Goal: Navigation & Orientation: Find specific page/section

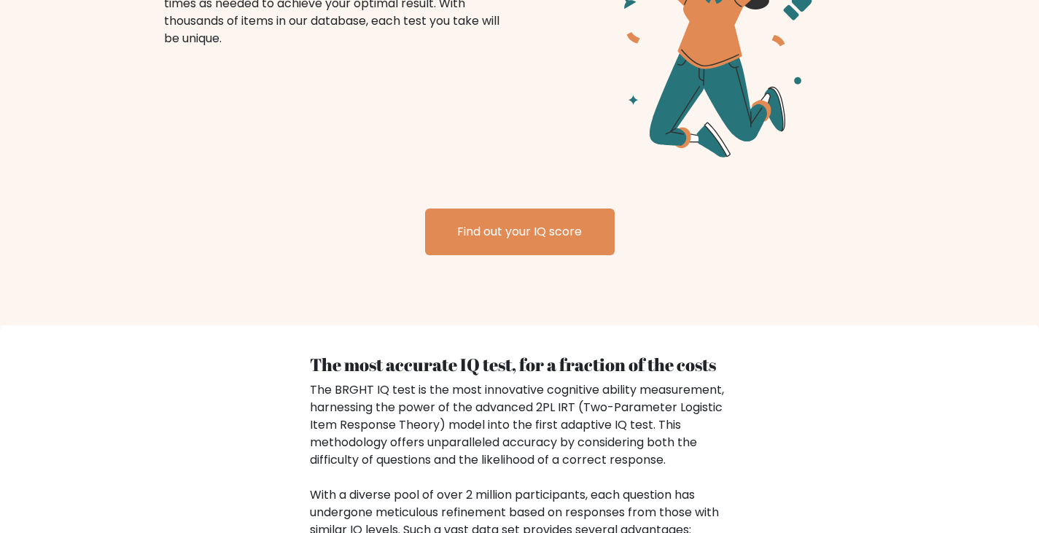
scroll to position [1823, 0]
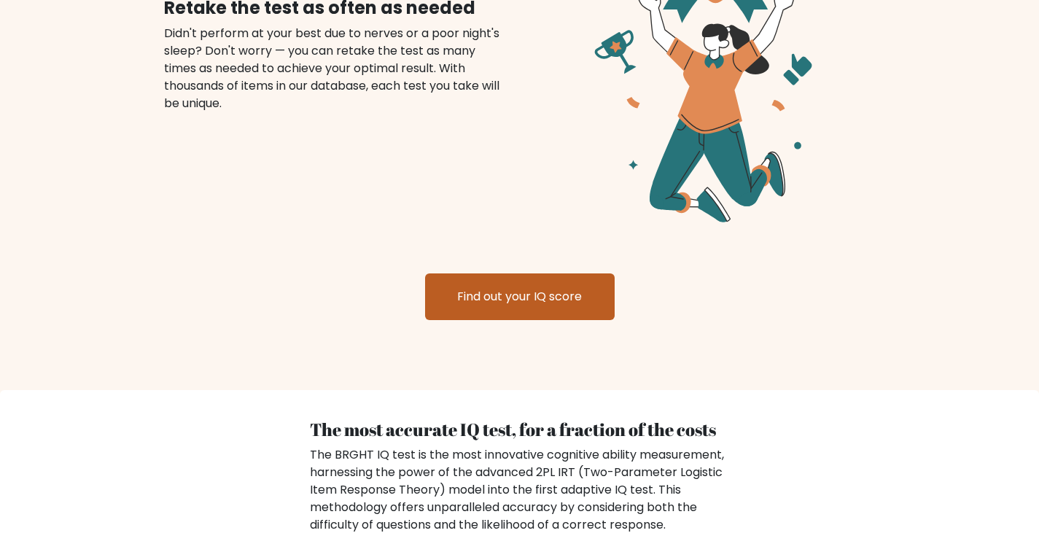
click at [579, 291] on link "Find out your IQ score" at bounding box center [520, 296] width 190 height 47
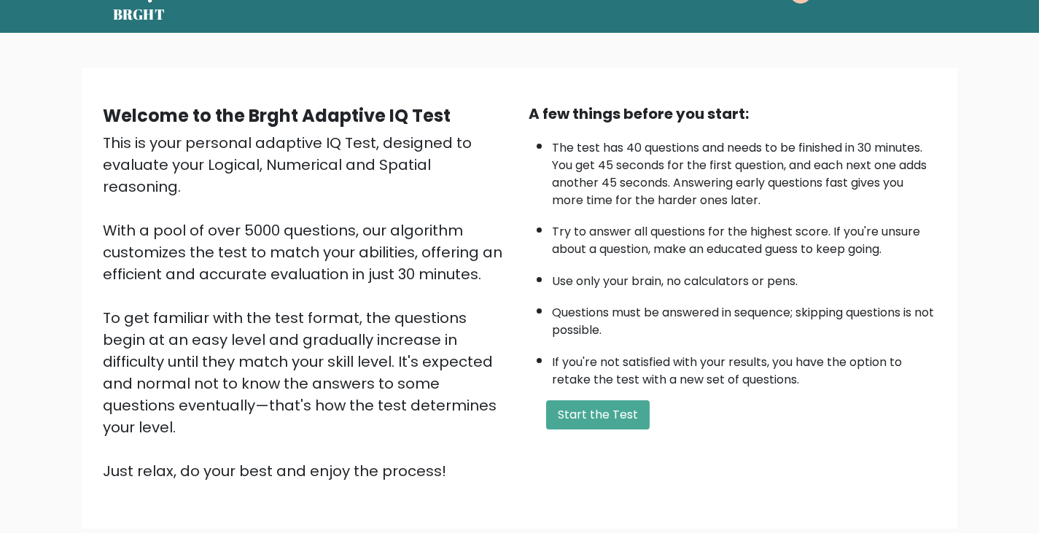
scroll to position [73, 0]
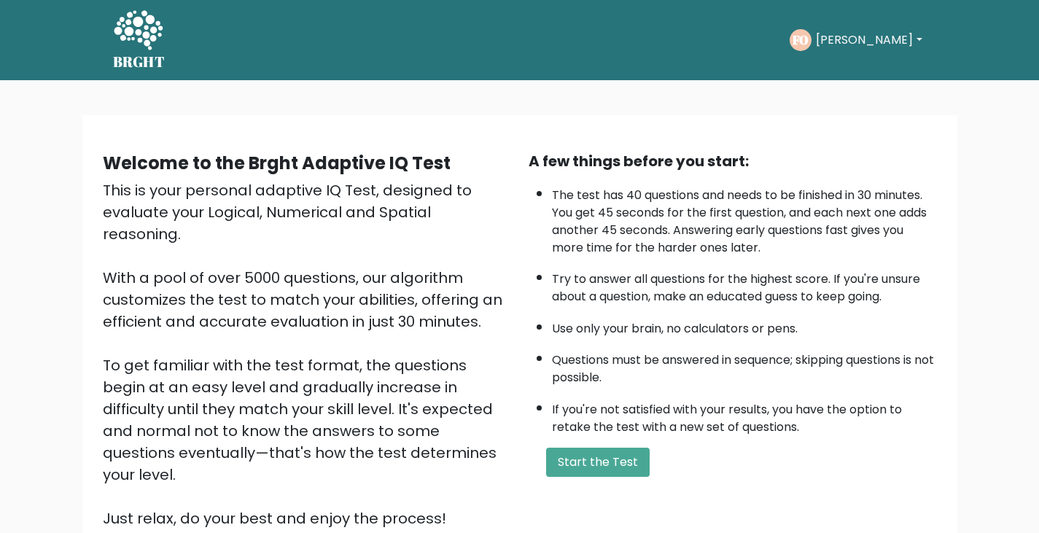
click at [809, 39] on text "FO" at bounding box center [801, 39] width 16 height 17
click at [833, 42] on button "[PERSON_NAME]" at bounding box center [869, 40] width 114 height 19
click at [825, 120] on ul "Dashboard Profile Settings Logout" at bounding box center [848, 120] width 117 height 134
click at [828, 36] on button "[PERSON_NAME]" at bounding box center [869, 40] width 114 height 19
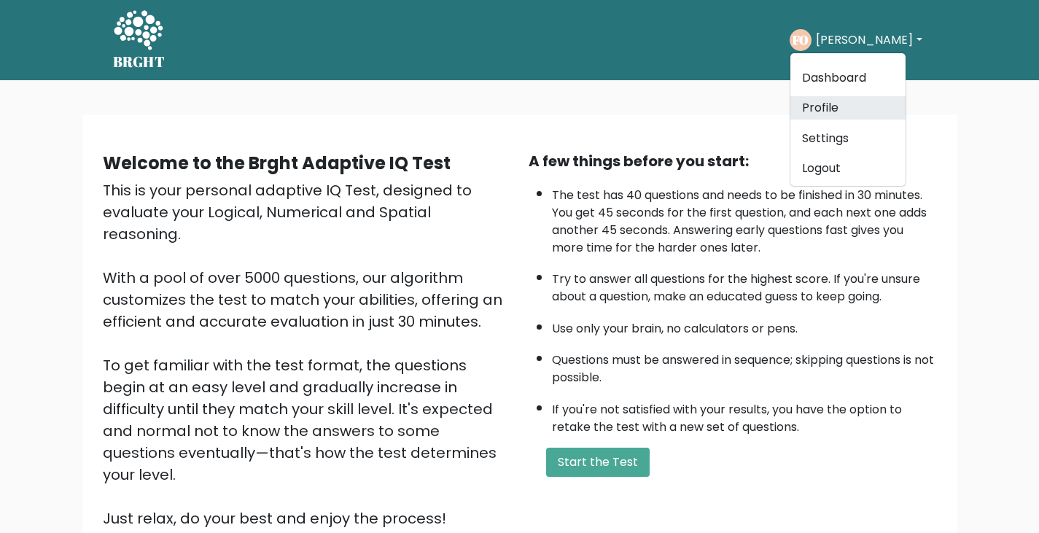
click at [834, 103] on link "Profile" at bounding box center [847, 107] width 115 height 23
